Goal: Navigation & Orientation: Find specific page/section

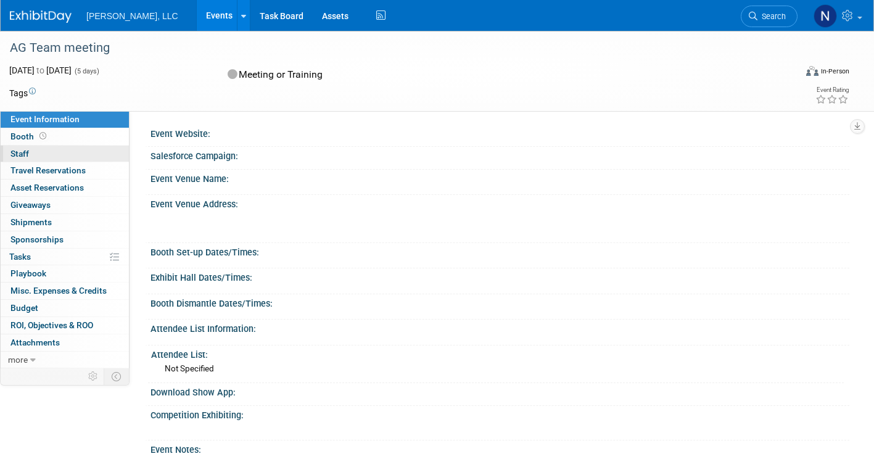
click at [23, 155] on span "Staff 0" at bounding box center [19, 154] width 19 height 10
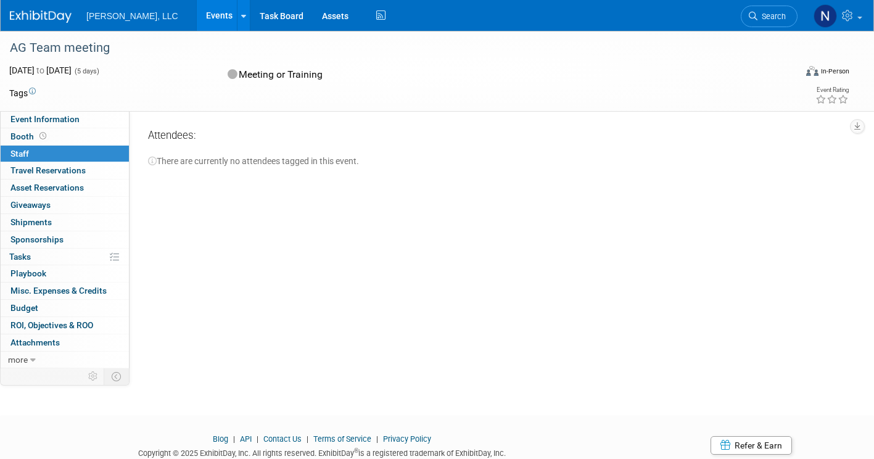
click at [197, 9] on link "Events" at bounding box center [219, 15] width 45 height 31
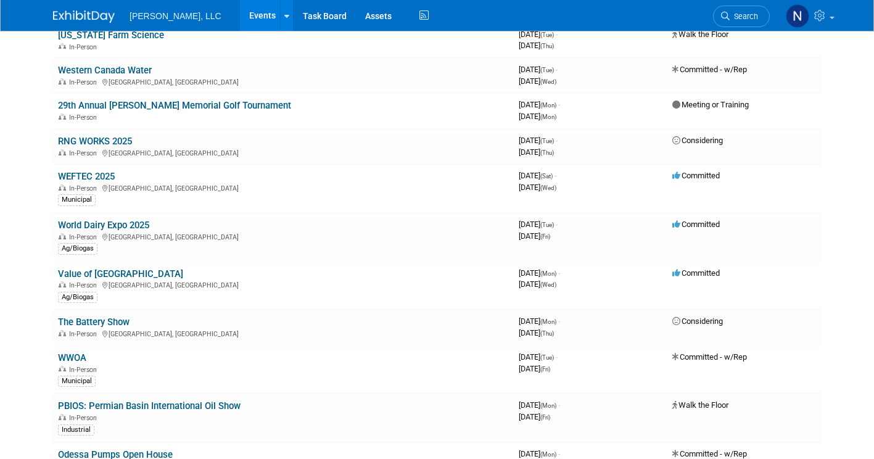
scroll to position [464, 0]
click at [114, 222] on link "World Dairy Expo 2025" at bounding box center [103, 224] width 91 height 11
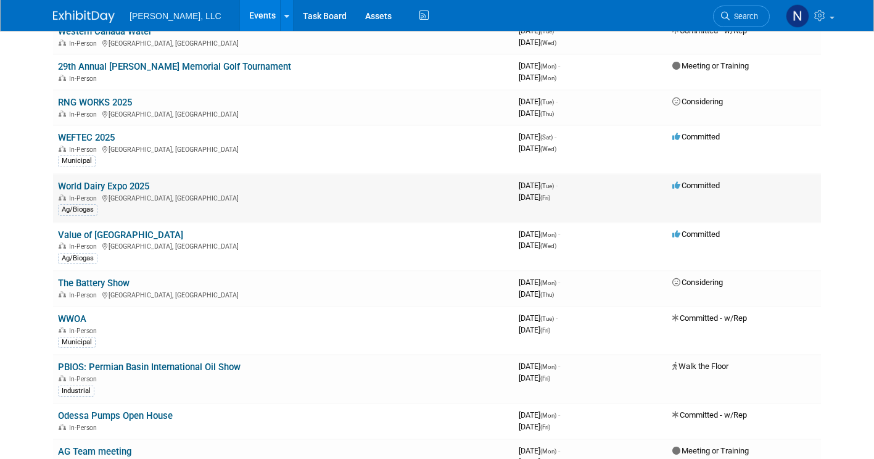
scroll to position [503, 0]
click at [105, 233] on link "Value of [GEOGRAPHIC_DATA]" at bounding box center [120, 234] width 125 height 11
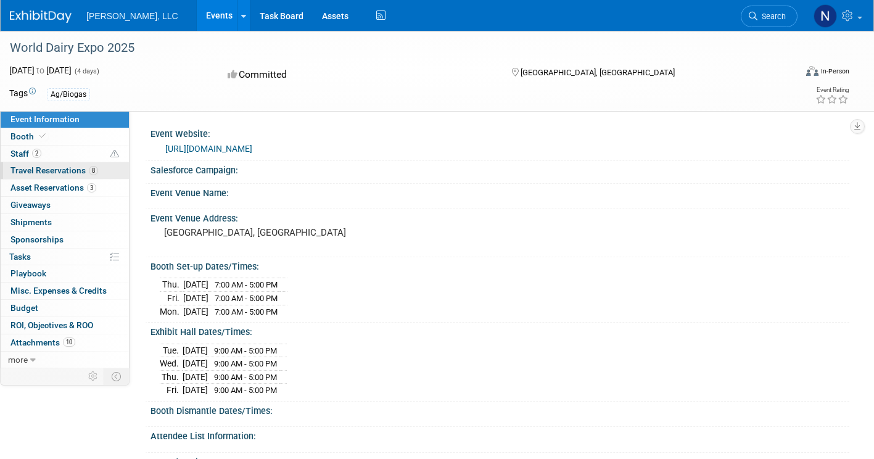
click at [46, 169] on span "Travel Reservations 8" at bounding box center [54, 170] width 88 height 10
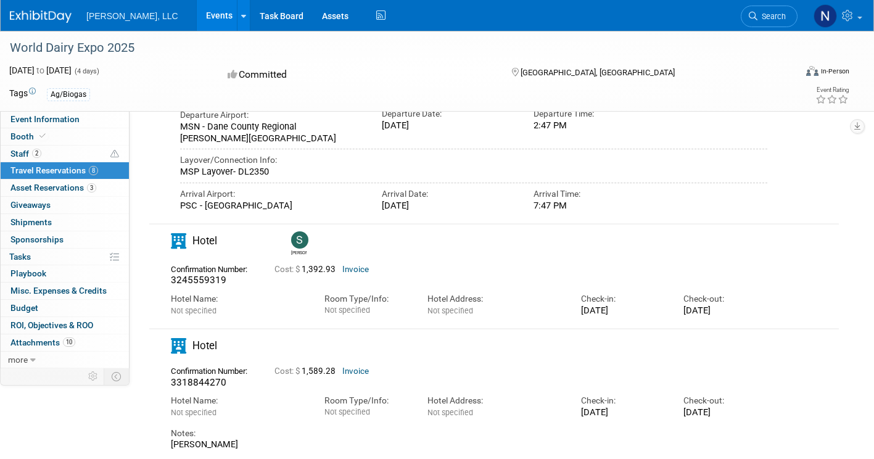
scroll to position [348, 0]
click at [25, 154] on span "Staff 2" at bounding box center [25, 154] width 31 height 10
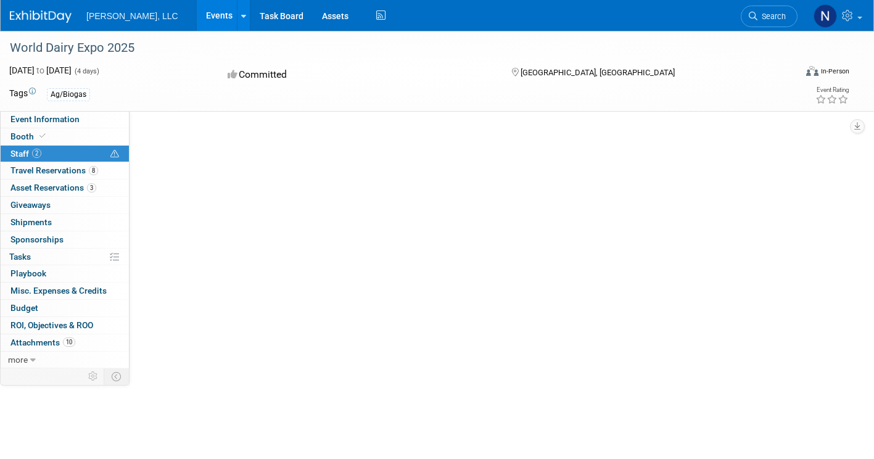
scroll to position [0, 0]
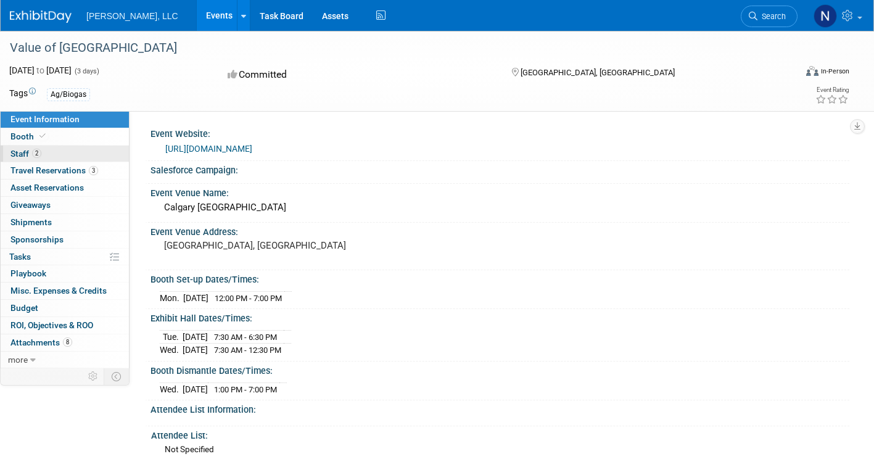
click at [14, 151] on span "Staff 2" at bounding box center [25, 154] width 31 height 10
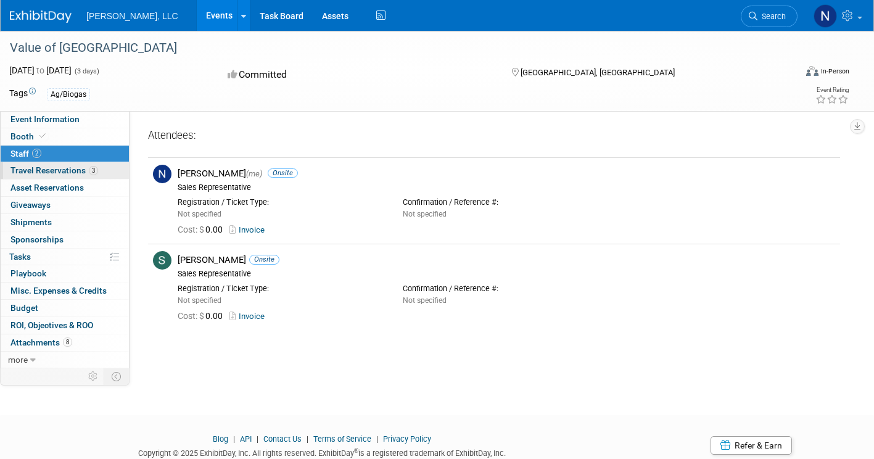
click at [36, 175] on span "Travel Reservations 3" at bounding box center [54, 170] width 88 height 10
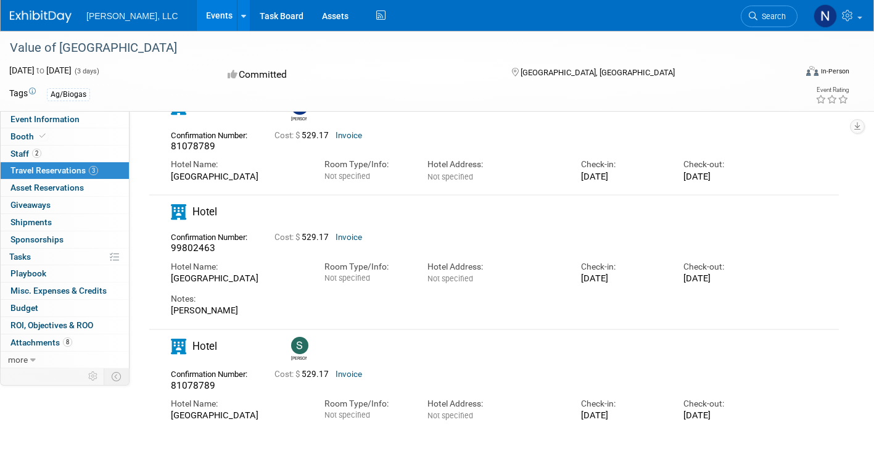
scroll to position [91, 0]
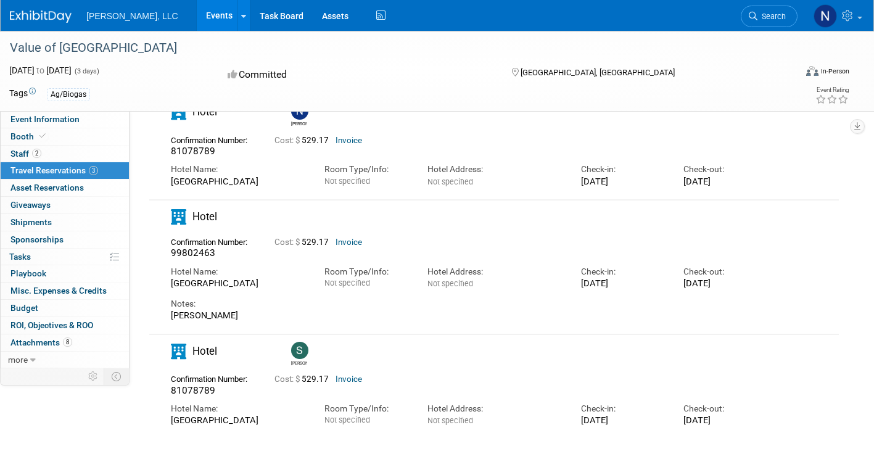
click at [197, 14] on link "Events" at bounding box center [219, 15] width 45 height 31
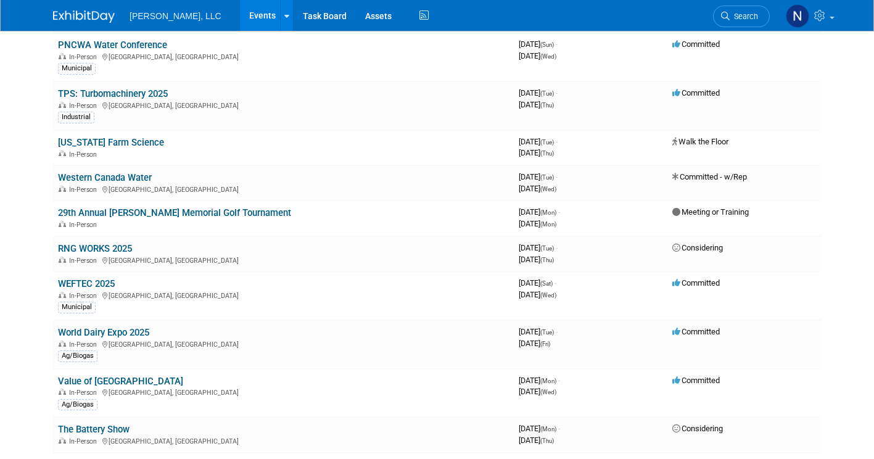
scroll to position [356, 0]
click at [94, 334] on link "World Dairy Expo 2025" at bounding box center [103, 331] width 91 height 11
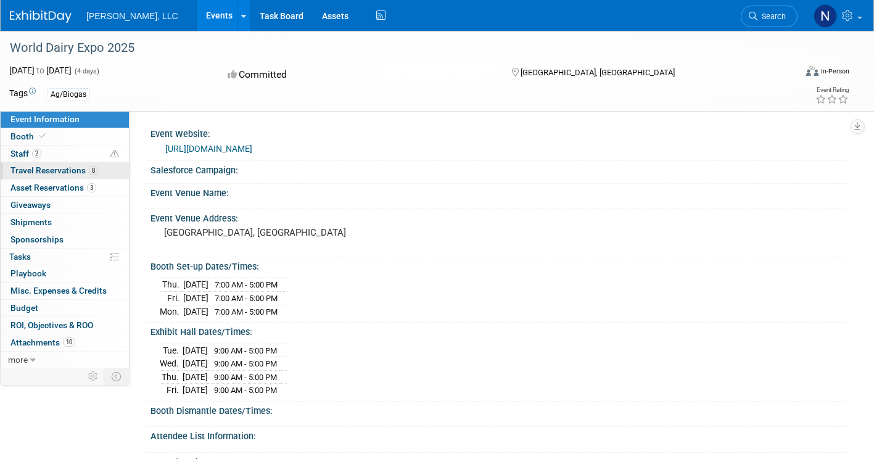
click at [44, 170] on span "Travel Reservations 8" at bounding box center [54, 170] width 88 height 10
